Goal: Information Seeking & Learning: Learn about a topic

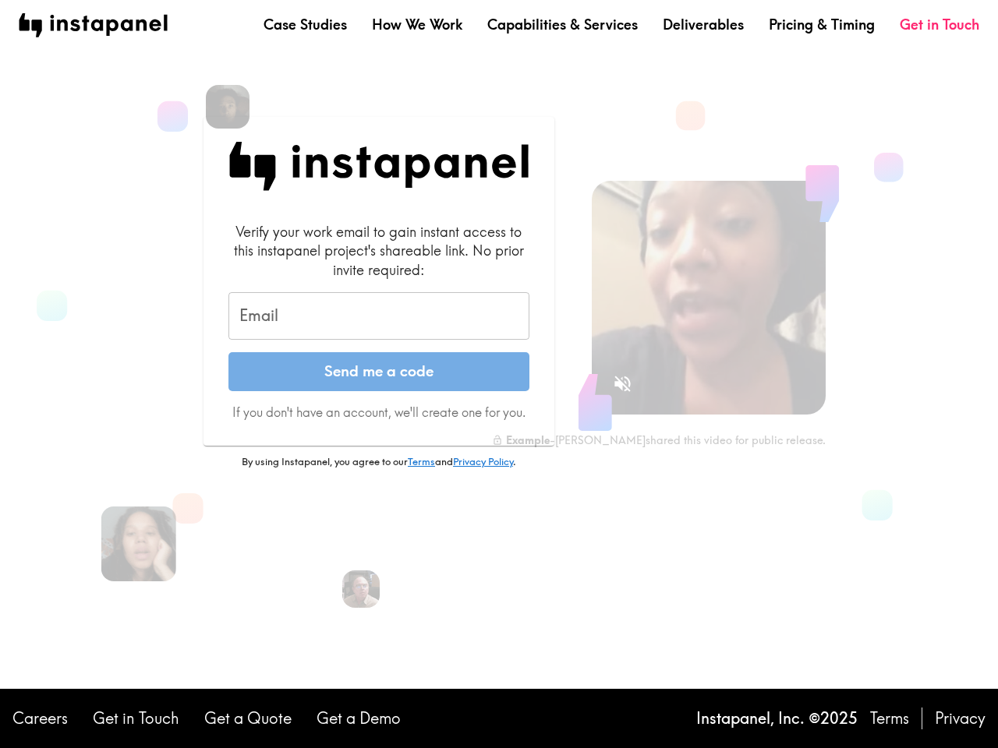
click at [499, 374] on button "Send me a code" at bounding box center [378, 371] width 301 height 39
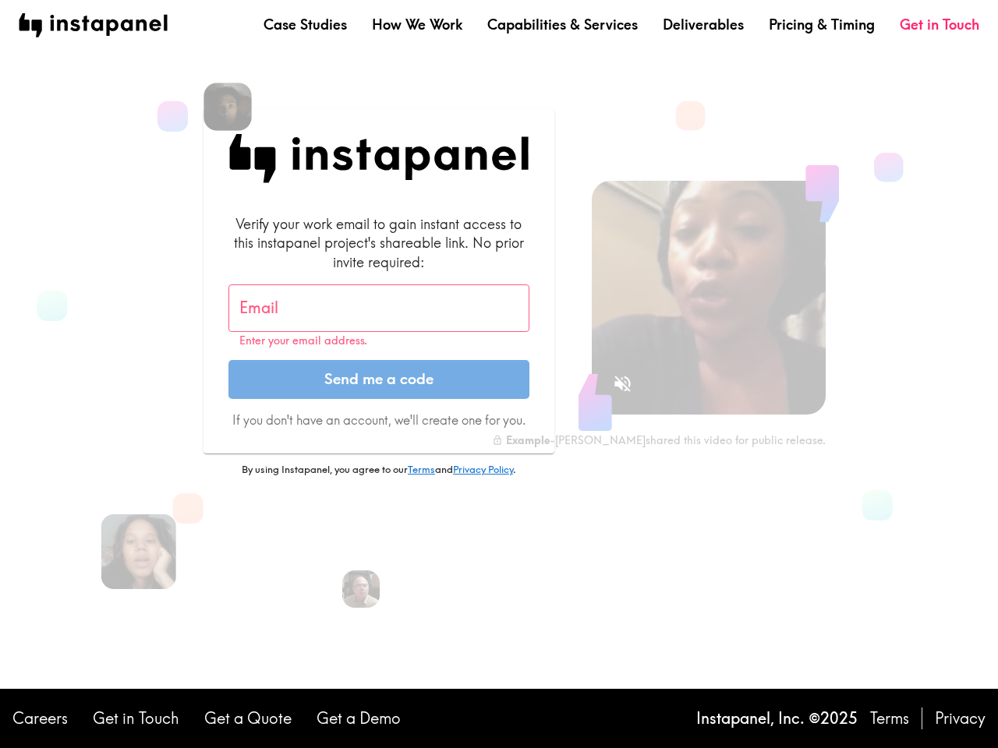
click at [228, 107] on img at bounding box center [227, 107] width 48 height 48
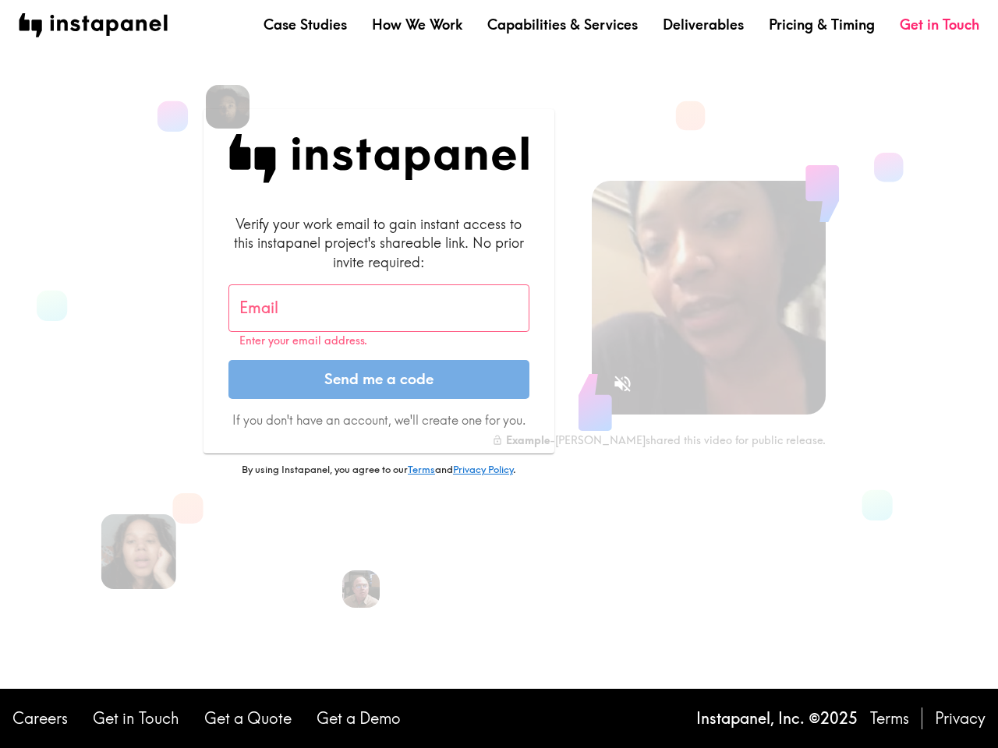
click at [379, 317] on input "Email" at bounding box center [378, 309] width 301 height 48
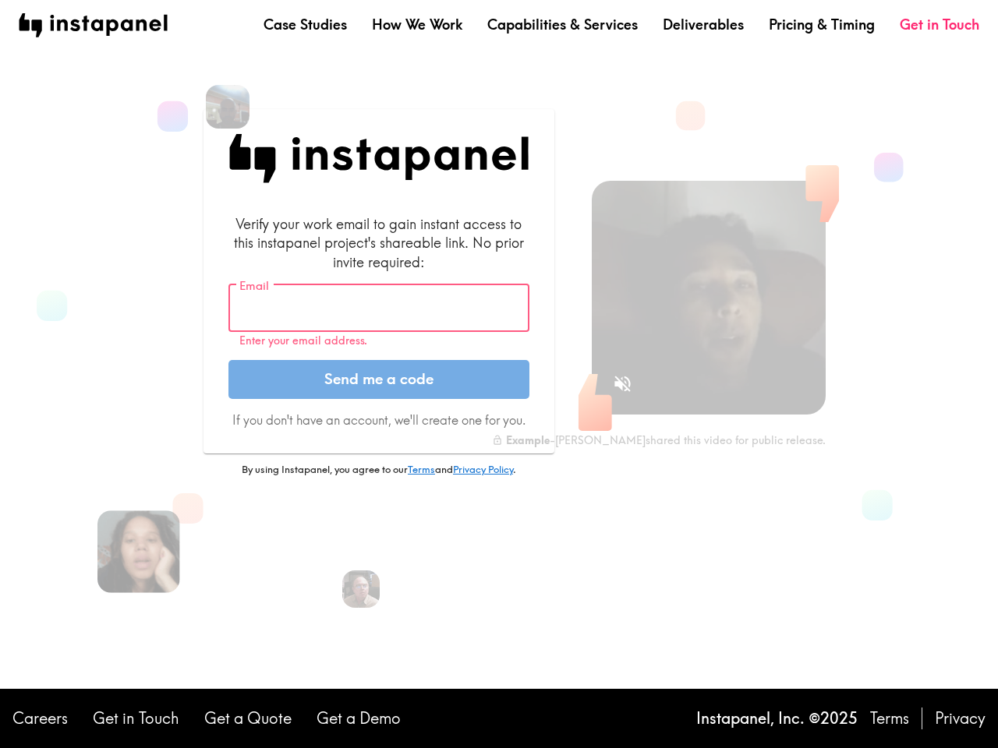
click at [139, 544] on img at bounding box center [138, 552] width 83 height 83
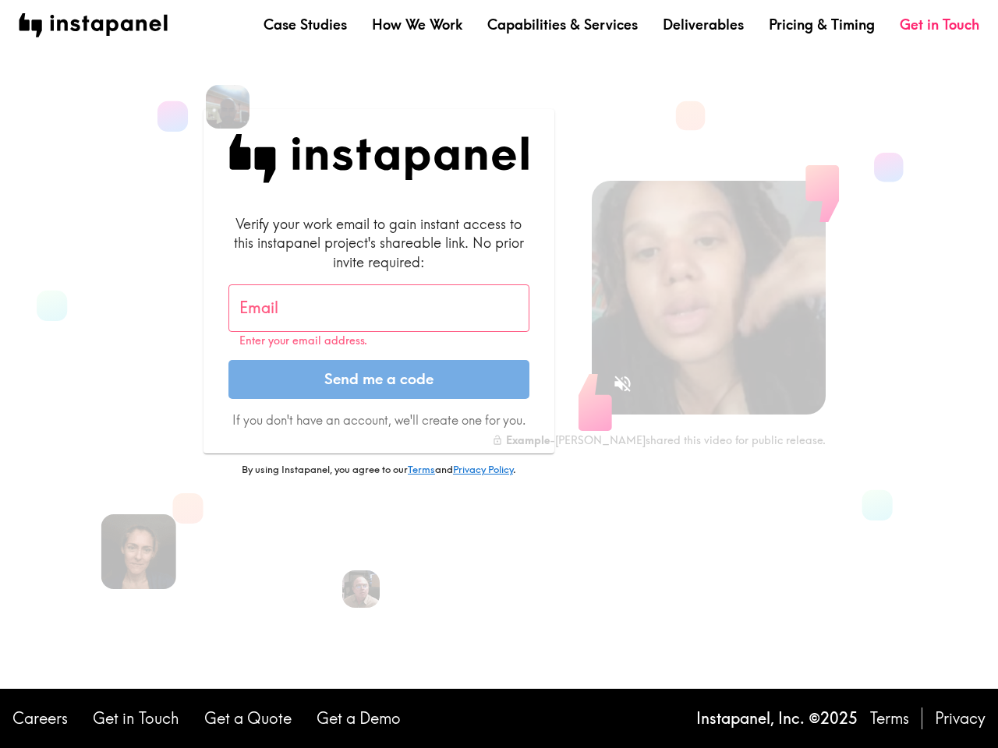
click at [622, 384] on icon "Sound is off" at bounding box center [622, 384] width 16 height 16
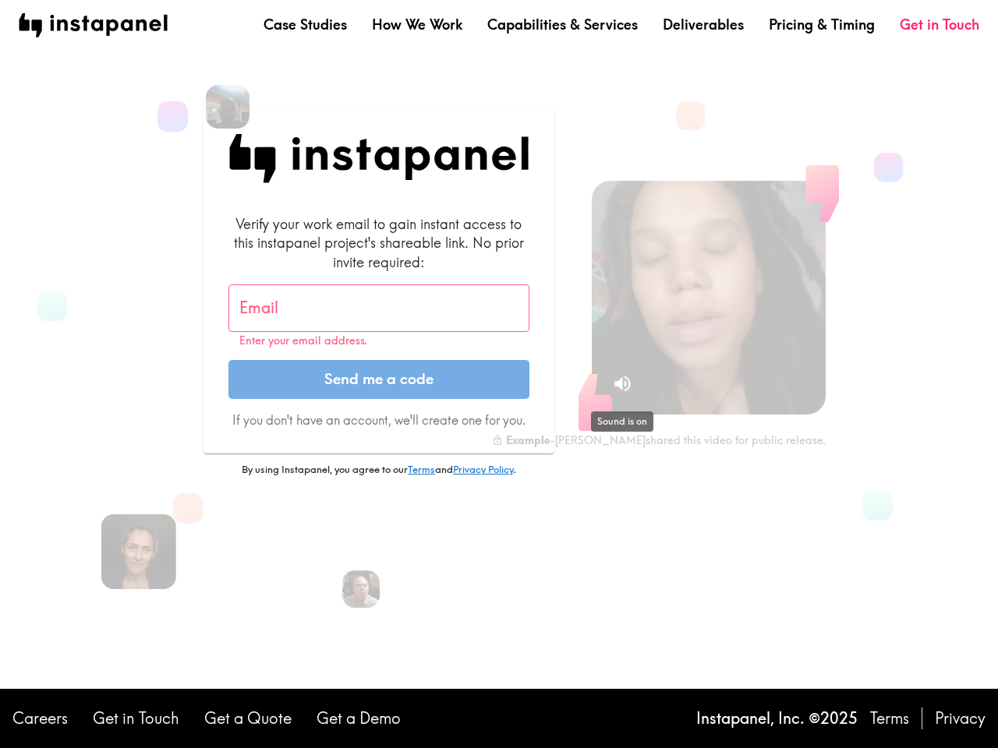
click at [709, 298] on video at bounding box center [709, 298] width 234 height 234
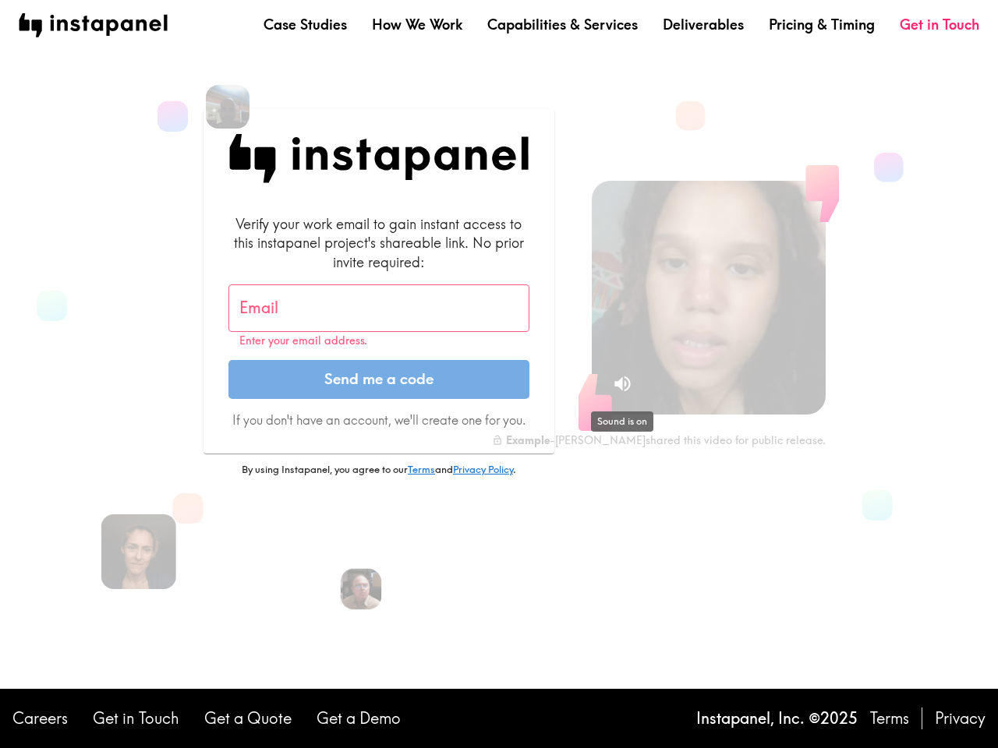
click at [361, 589] on img at bounding box center [361, 589] width 41 height 41
